Goal: Task Accomplishment & Management: Manage account settings

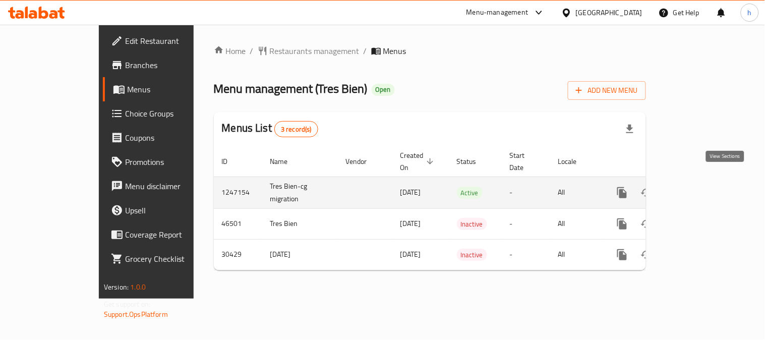
click at [701, 187] on icon "enhanced table" at bounding box center [695, 193] width 12 height 12
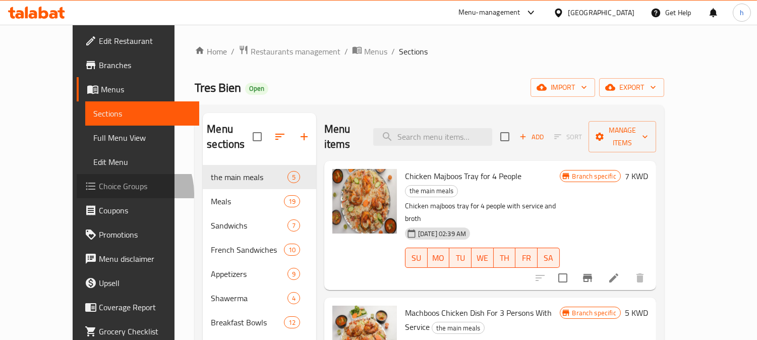
click at [77, 194] on link "Choice Groups" at bounding box center [138, 186] width 122 height 24
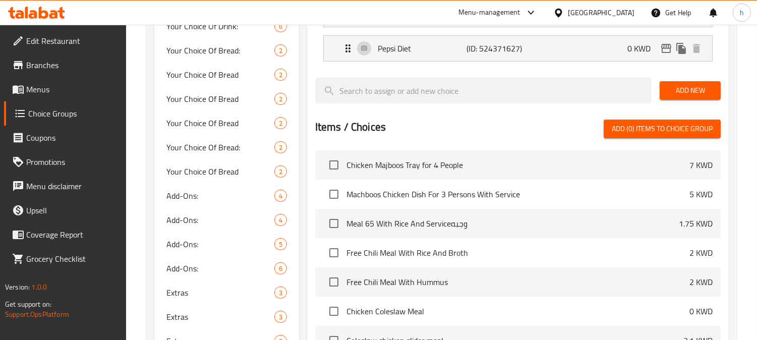
scroll to position [392, 0]
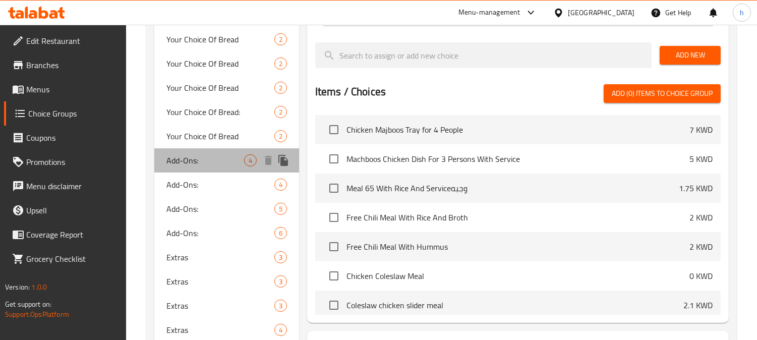
click at [179, 157] on span "Add-Ons:" at bounding box center [205, 160] width 78 height 12
type input "Add-Ons:"
type input "إضافات:"
type input "0"
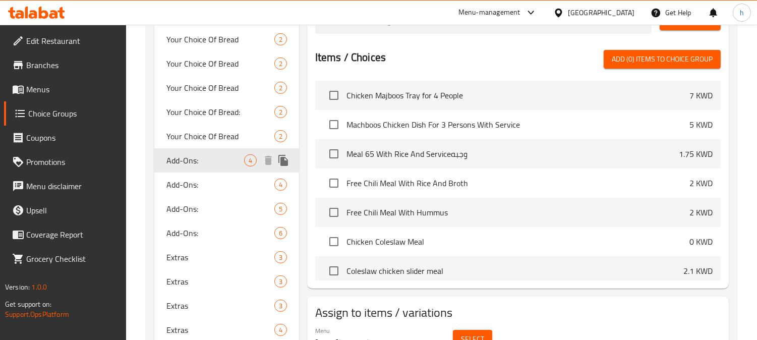
click at [177, 160] on span "Add-Ons:" at bounding box center [205, 160] width 78 height 12
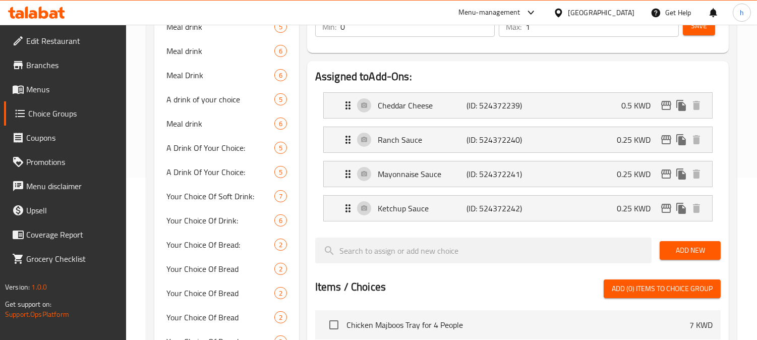
scroll to position [112, 0]
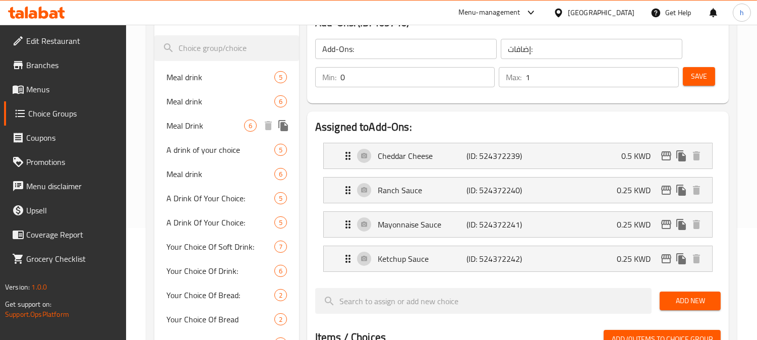
click at [177, 123] on span "Meal Drink" at bounding box center [205, 125] width 78 height 12
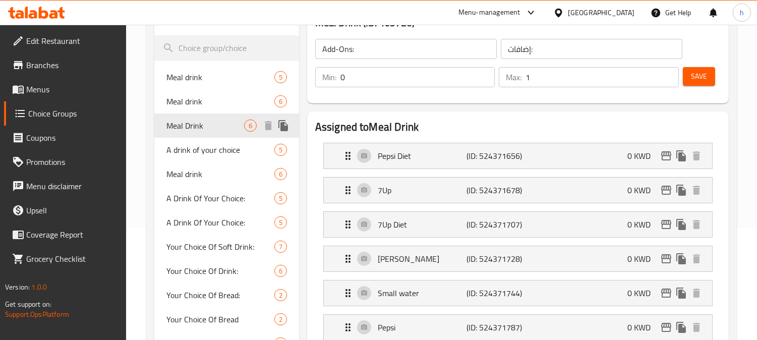
type input "Meal Drink"
type input "مشروب وجبة"
type input "1"
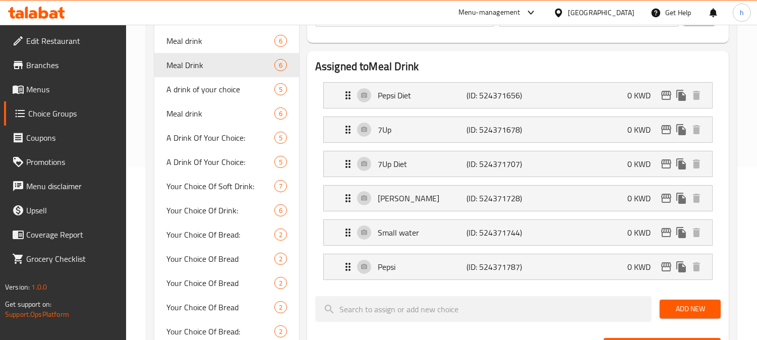
scroll to position [168, 0]
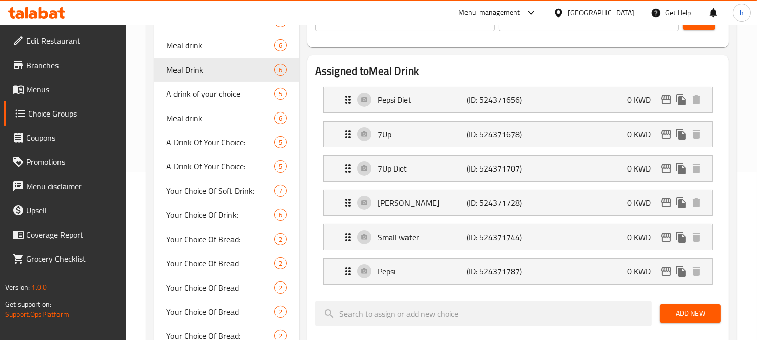
click at [31, 7] on icon at bounding box center [36, 13] width 57 height 12
